Goal: Task Accomplishment & Management: Manage account settings

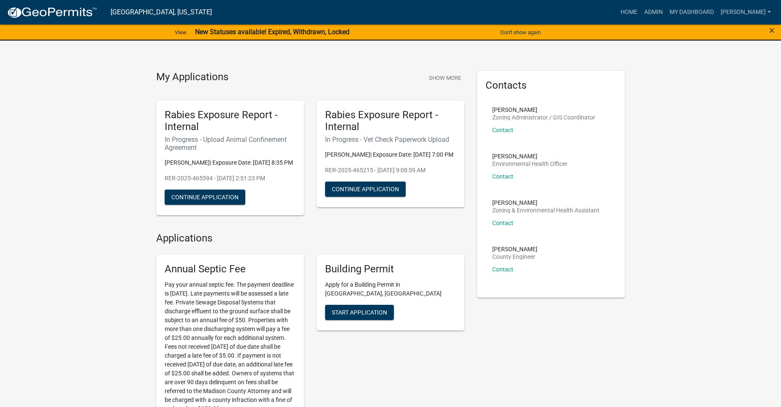
scroll to position [42, 0]
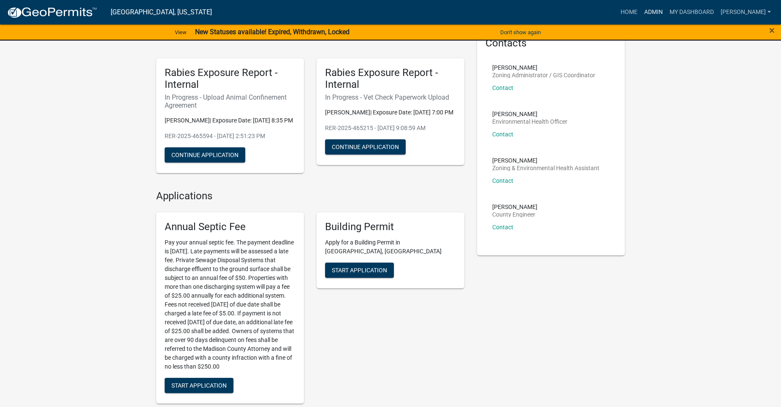
click at [666, 7] on link "Admin" at bounding box center [653, 12] width 25 height 16
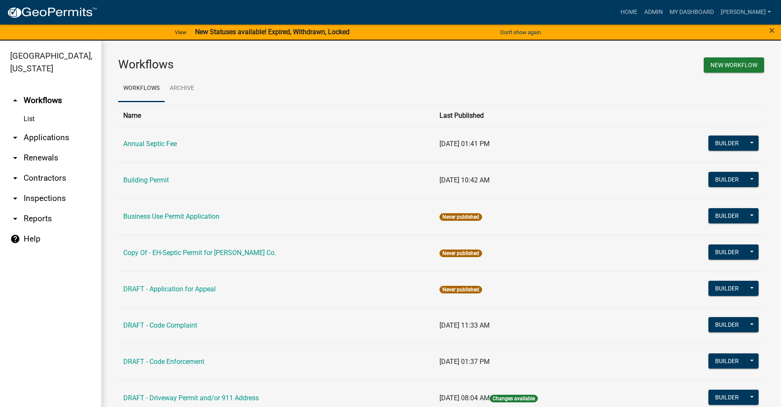
click at [33, 128] on link "arrow_drop_down Applications" at bounding box center [50, 138] width 101 height 20
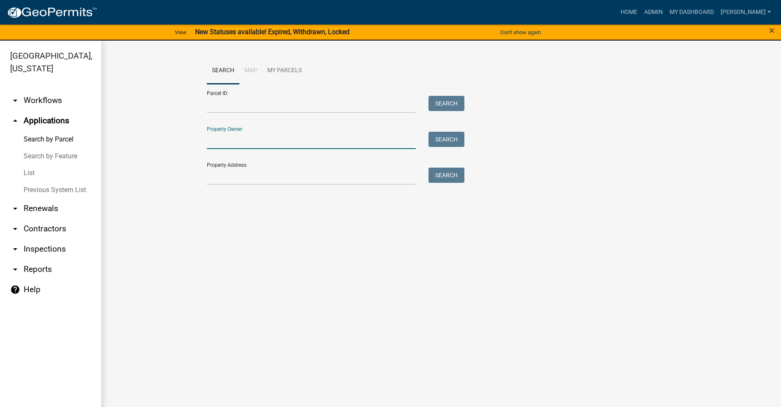
drag, startPoint x: 258, startPoint y: 139, endPoint x: 267, endPoint y: 145, distance: 10.4
click at [258, 139] on input "Property Owner:" at bounding box center [311, 140] width 209 height 17
type input "E"
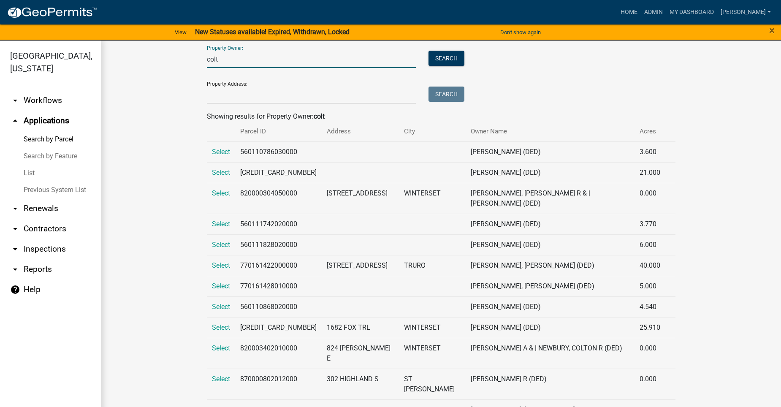
scroll to position [84, 0]
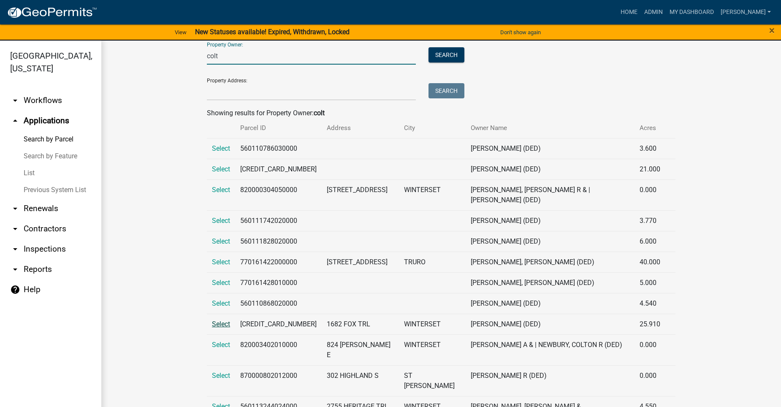
type input "colt"
click at [212, 320] on span "Select" at bounding box center [221, 324] width 18 height 8
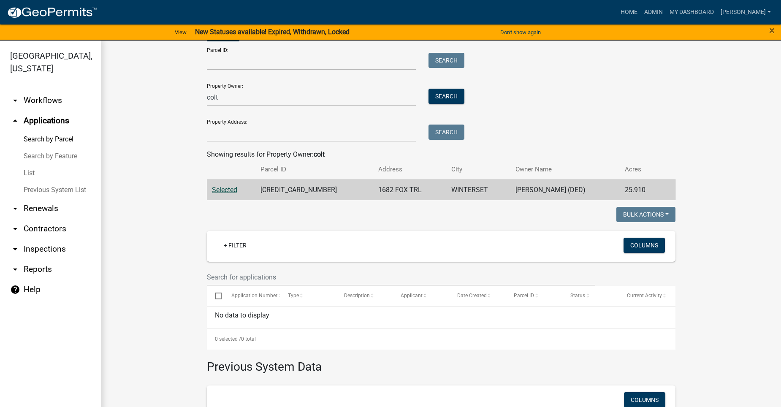
scroll to position [42, 0]
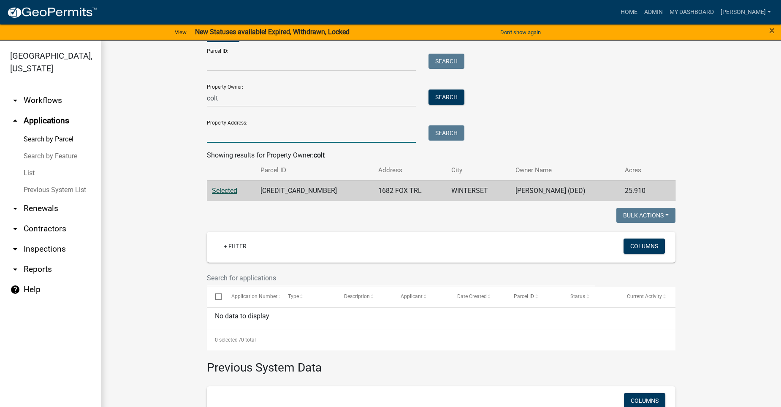
click at [227, 138] on input "Property Address:" at bounding box center [311, 133] width 209 height 17
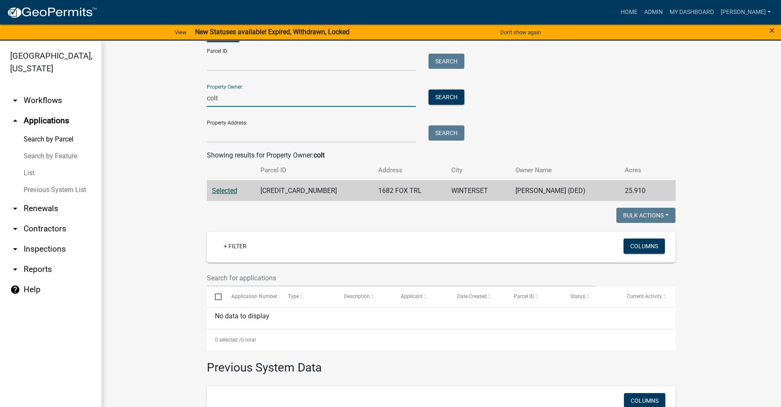
drag, startPoint x: 217, startPoint y: 95, endPoint x: 190, endPoint y: 95, distance: 27.5
click at [191, 95] on wm-workflow-application-search-view "Search Map My Parcels Parcel ID: Search Property Owner: colt Search Property Ad…" at bounding box center [441, 260] width 646 height 490
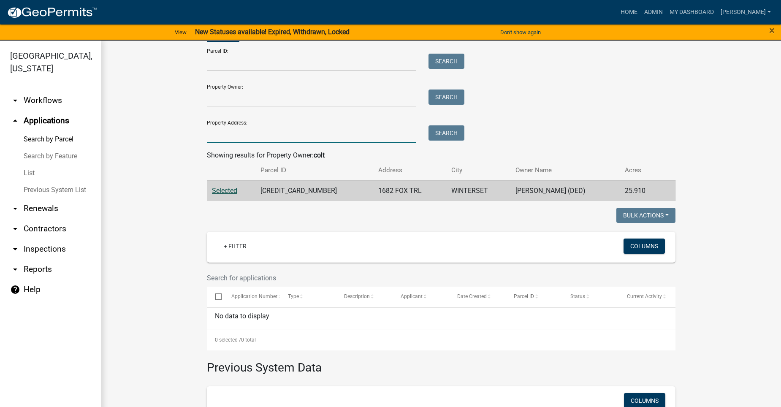
click at [231, 137] on input "Property Address:" at bounding box center [311, 133] width 209 height 17
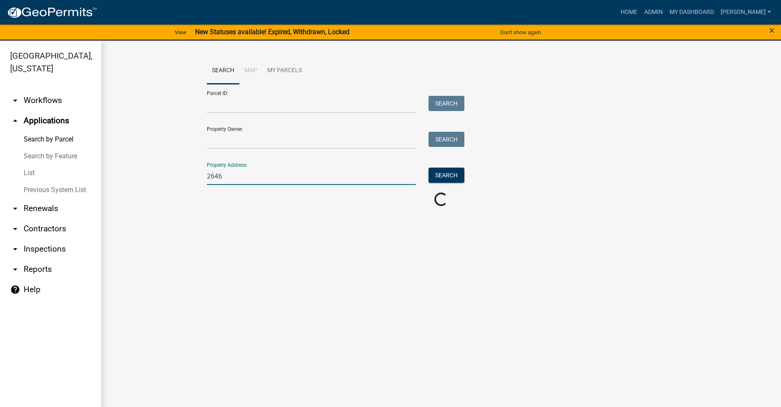
scroll to position [0, 0]
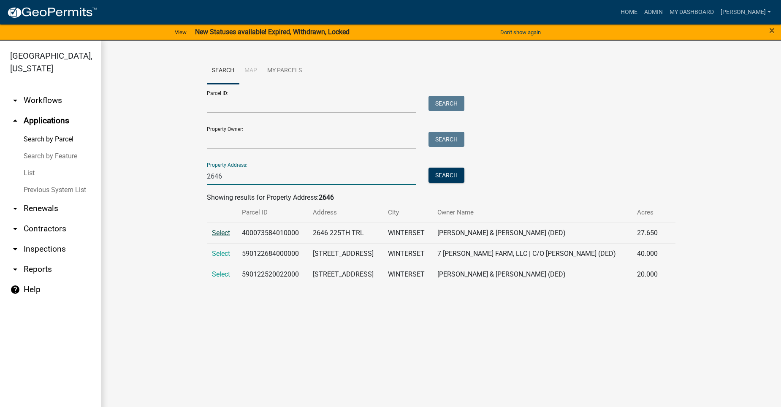
type input "2646"
click at [221, 233] on span "Select" at bounding box center [221, 233] width 18 height 8
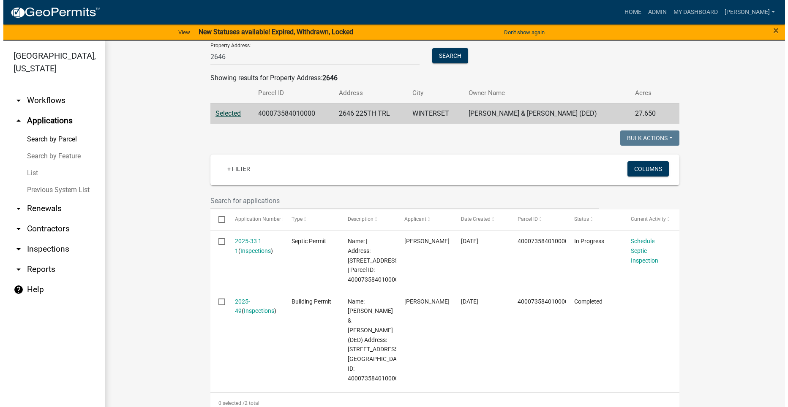
scroll to position [127, 0]
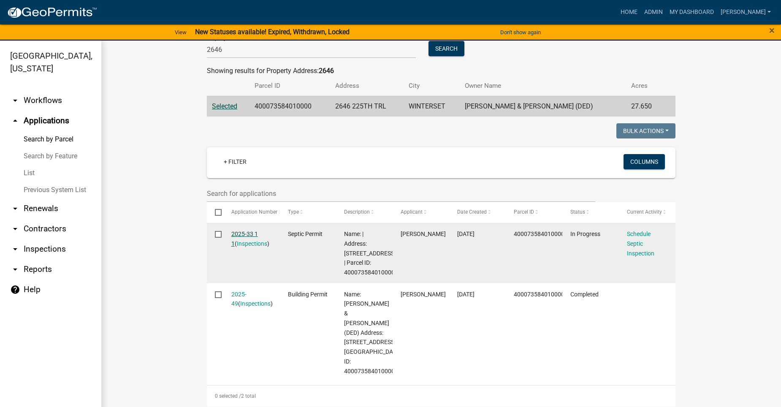
click at [243, 233] on link "2025-33 1 1" at bounding box center [244, 239] width 27 height 16
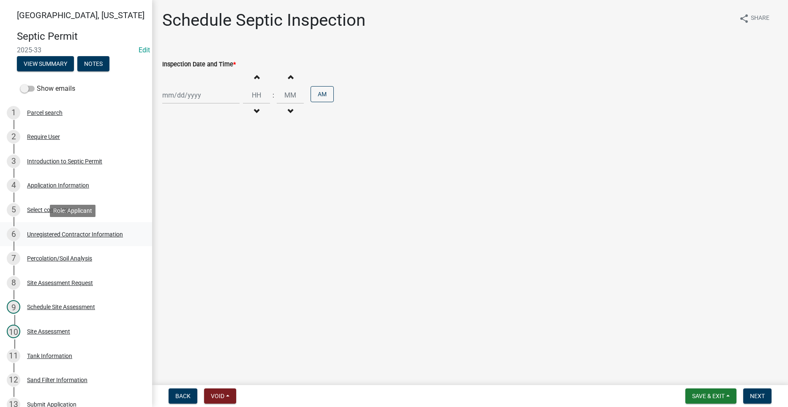
click at [65, 231] on div "Unregistered Contractor Information" at bounding box center [75, 234] width 96 height 6
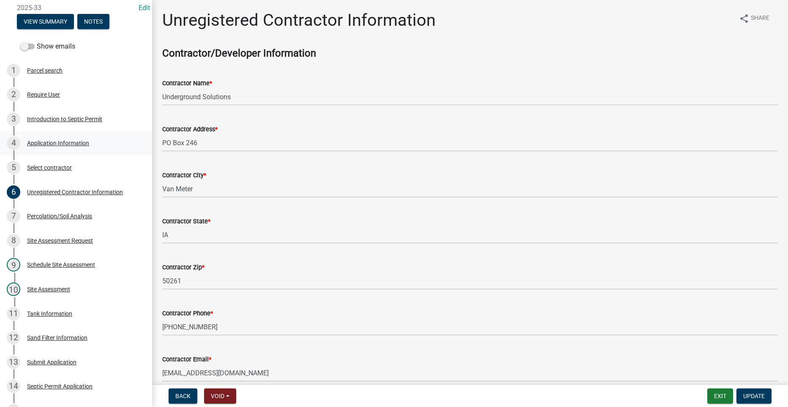
click at [76, 142] on div "Application Information" at bounding box center [58, 143] width 62 height 6
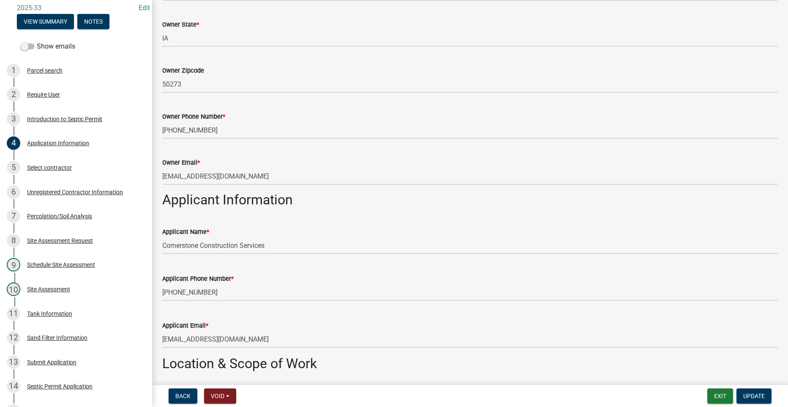
scroll to position [253, 0]
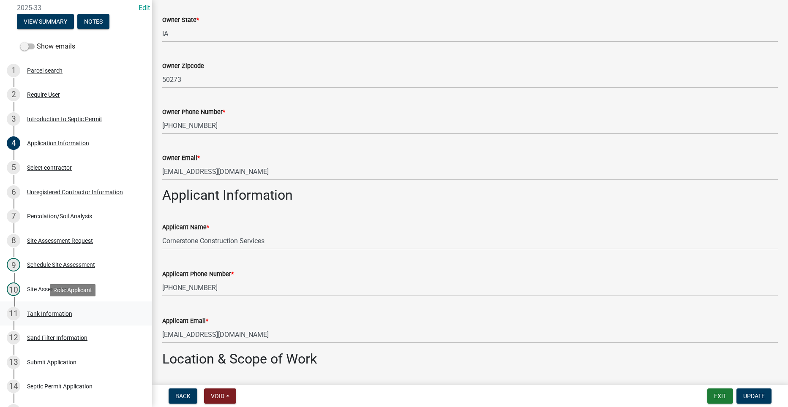
click at [45, 315] on div "Tank Information" at bounding box center [49, 314] width 45 height 6
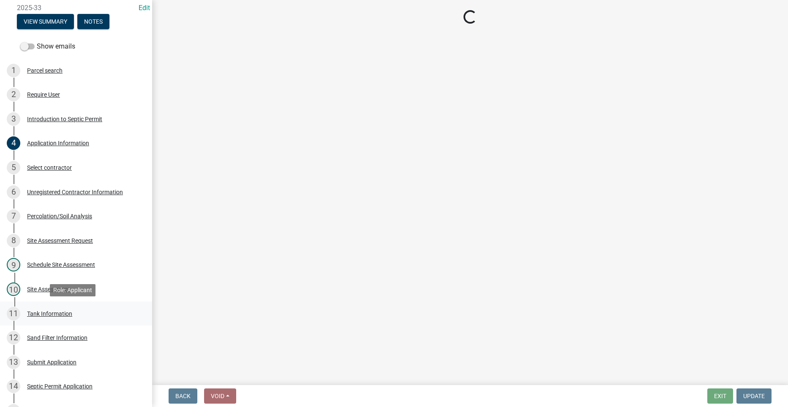
scroll to position [0, 0]
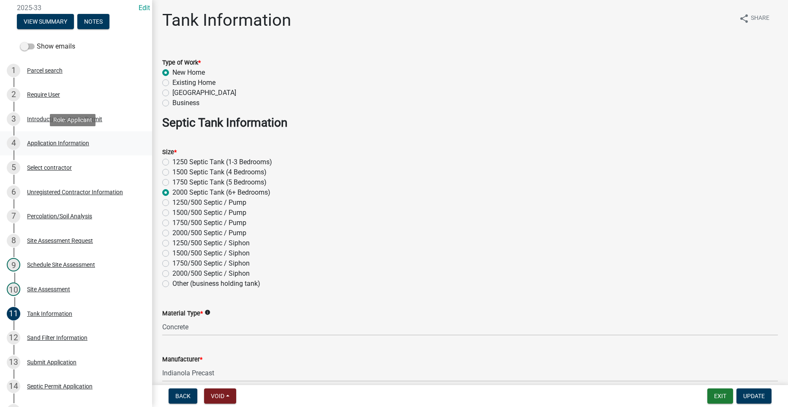
click at [48, 139] on div "4 Application Information" at bounding box center [73, 143] width 132 height 14
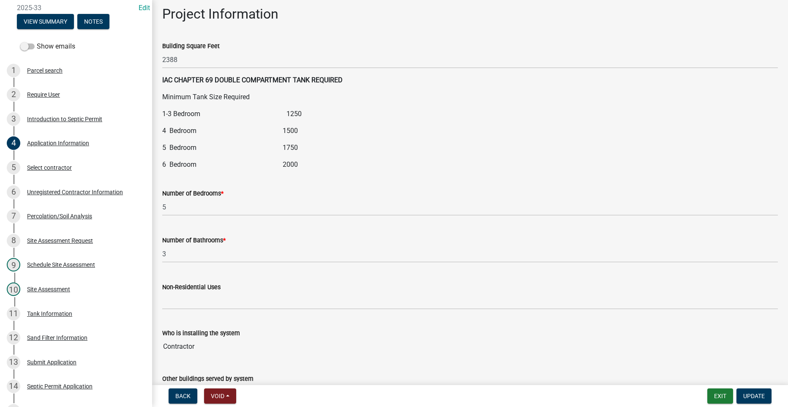
scroll to position [929, 0]
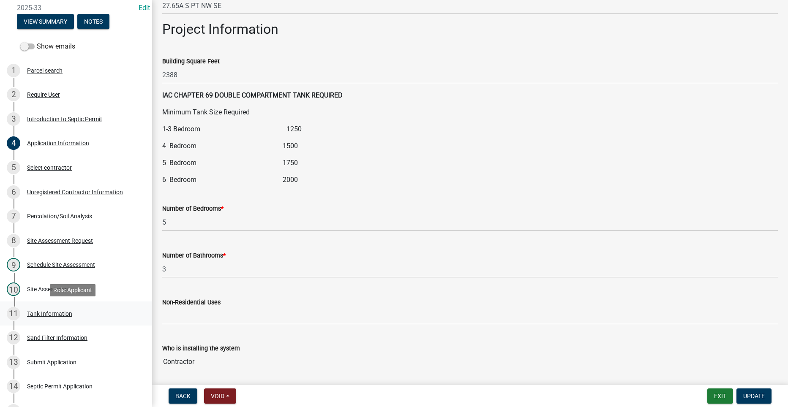
click at [63, 312] on div "Tank Information" at bounding box center [49, 314] width 45 height 6
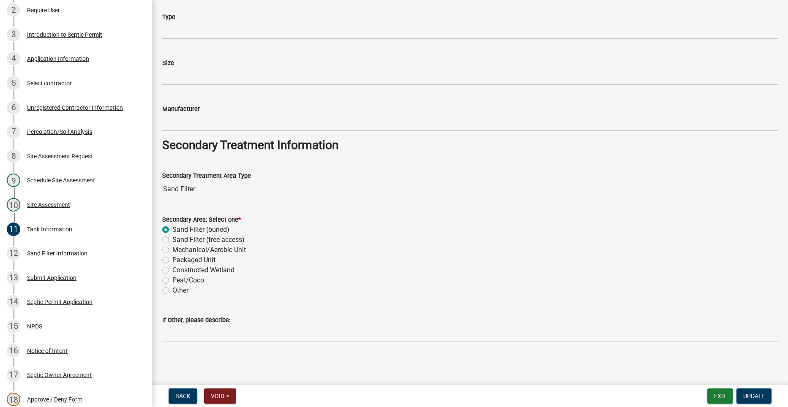
scroll to position [569, 0]
click at [63, 251] on div "Sand Filter Information" at bounding box center [57, 253] width 60 height 6
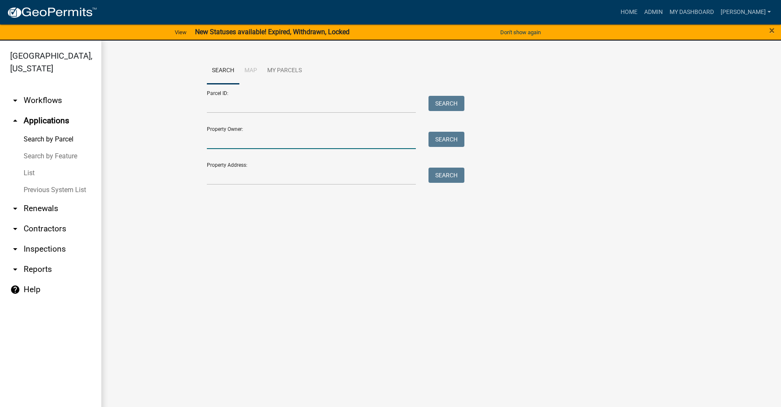
click at [269, 141] on input "Property Owner:" at bounding box center [311, 140] width 209 height 17
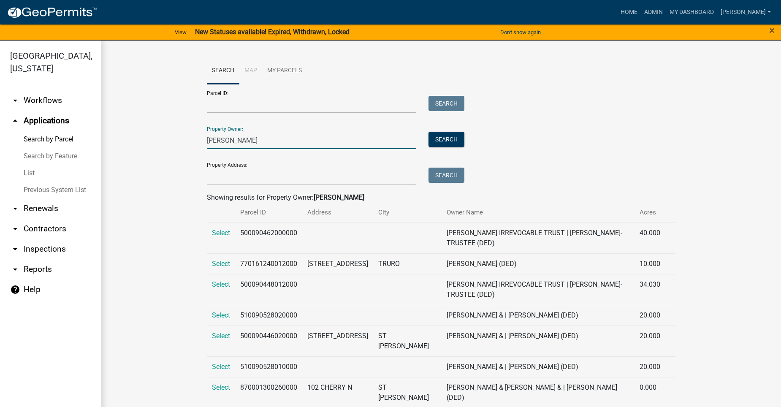
type input "[PERSON_NAME]"
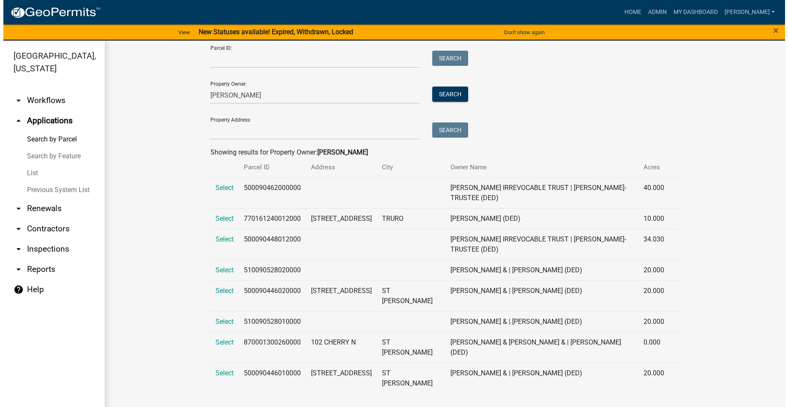
scroll to position [55, 0]
click at [219, 294] on span "Select" at bounding box center [221, 291] width 18 height 8
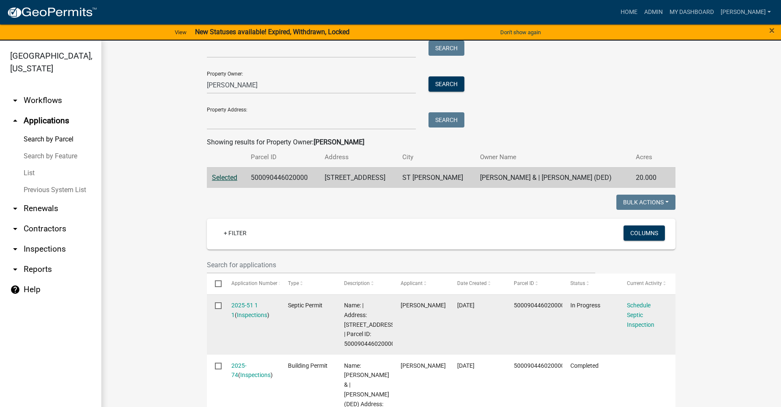
click at [241, 299] on datatable-body-cell "2025-51 1 1 ( Inspections )" at bounding box center [251, 325] width 57 height 60
click at [239, 304] on link "2025-51 1 1" at bounding box center [244, 310] width 27 height 16
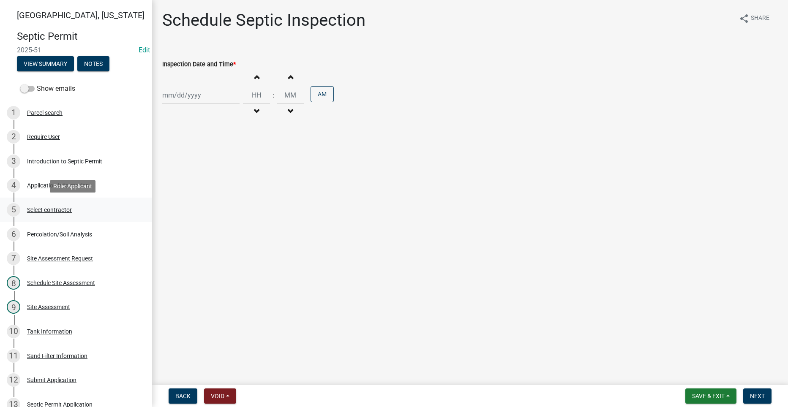
click at [65, 210] on div "Select contractor" at bounding box center [49, 210] width 45 height 6
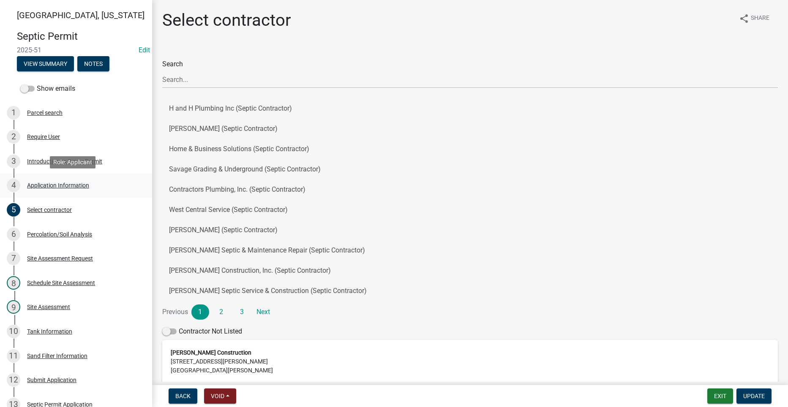
click at [45, 185] on div "Application Information" at bounding box center [58, 185] width 62 height 6
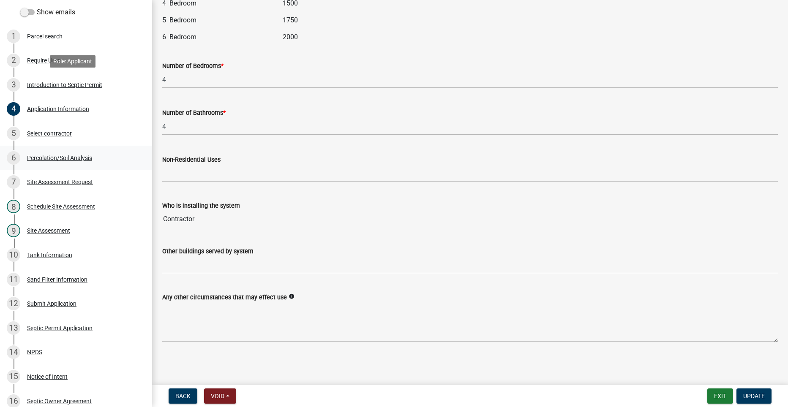
scroll to position [84, 0]
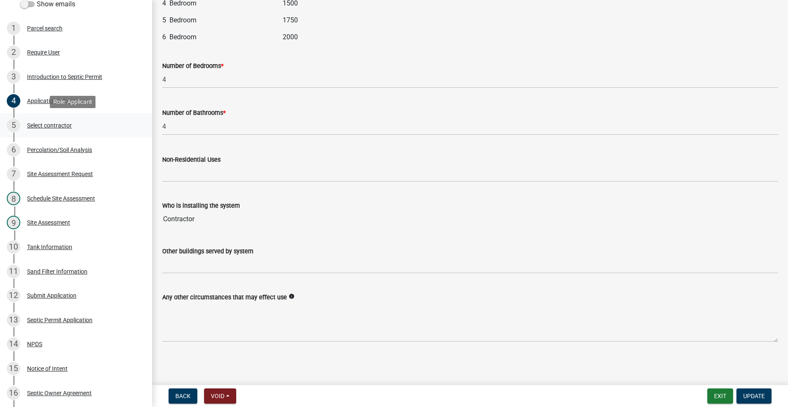
click at [42, 125] on div "Select contractor" at bounding box center [49, 125] width 45 height 6
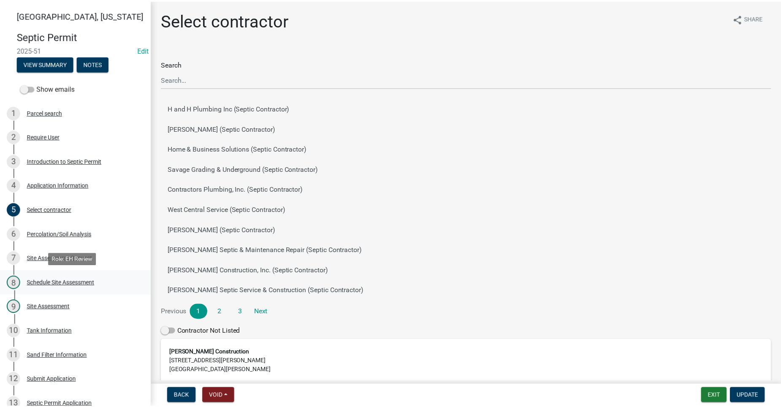
scroll to position [380, 0]
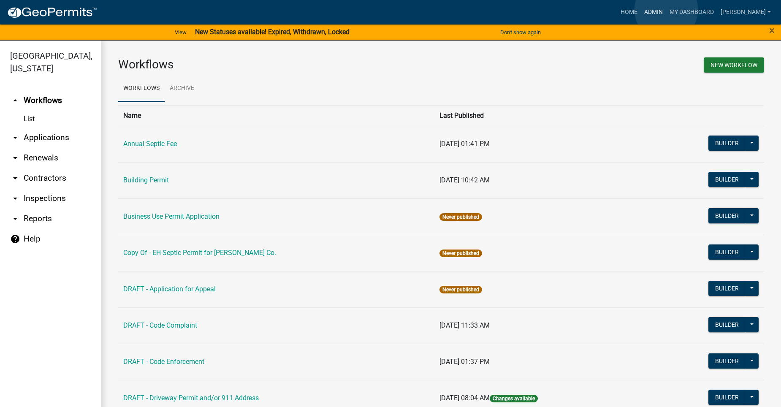
click at [667, 10] on link "Admin" at bounding box center [653, 12] width 25 height 16
click at [44, 128] on link "arrow_drop_down Applications" at bounding box center [50, 138] width 101 height 20
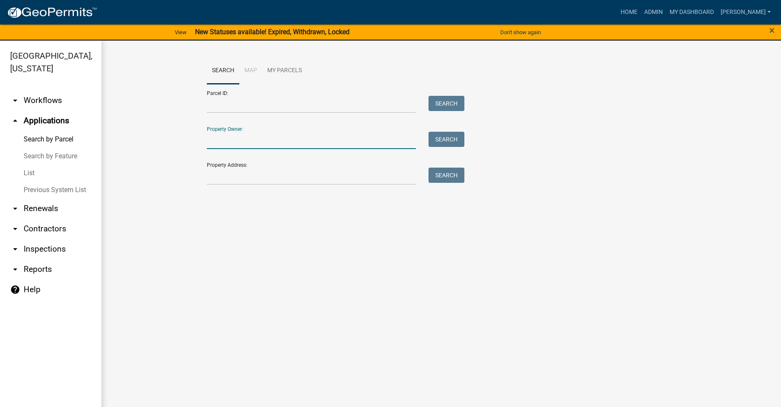
click at [248, 144] on input "Property Owner:" at bounding box center [311, 140] width 209 height 17
drag, startPoint x: 242, startPoint y: 145, endPoint x: 196, endPoint y: 153, distance: 46.2
click at [196, 153] on wm-workflow-application-search-view "Search Map My Parcels Parcel ID: Search Property Owner: [PERSON_NAME] Search Pr…" at bounding box center [441, 138] width 646 height 162
type input "[PERSON_NAME]"
click at [462, 139] on button "Search" at bounding box center [447, 139] width 36 height 15
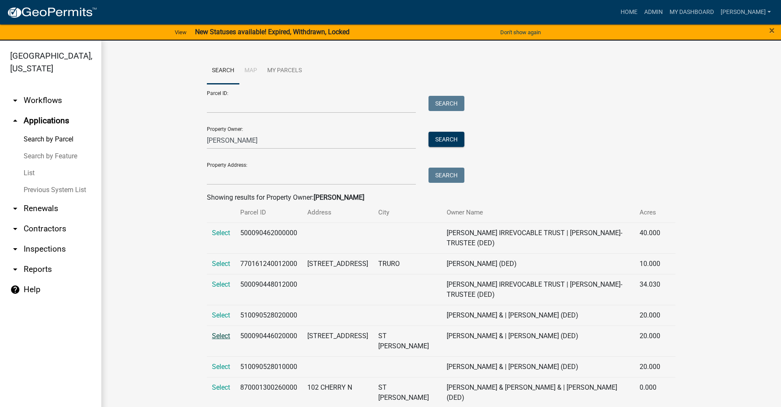
click at [220, 340] on span "Select" at bounding box center [221, 336] width 18 height 8
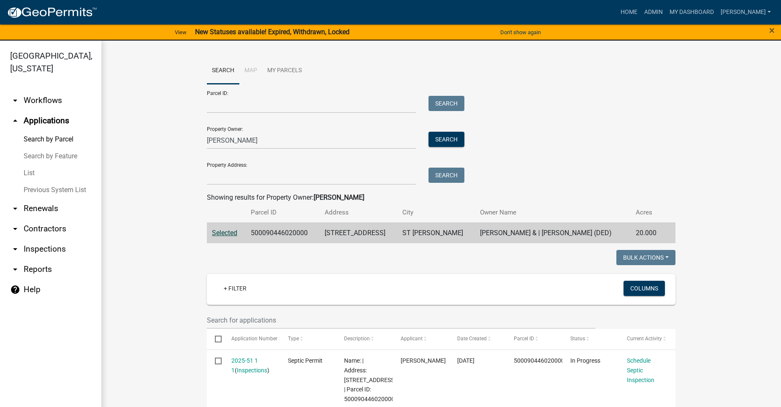
scroll to position [127, 0]
